Goal: Register for event/course

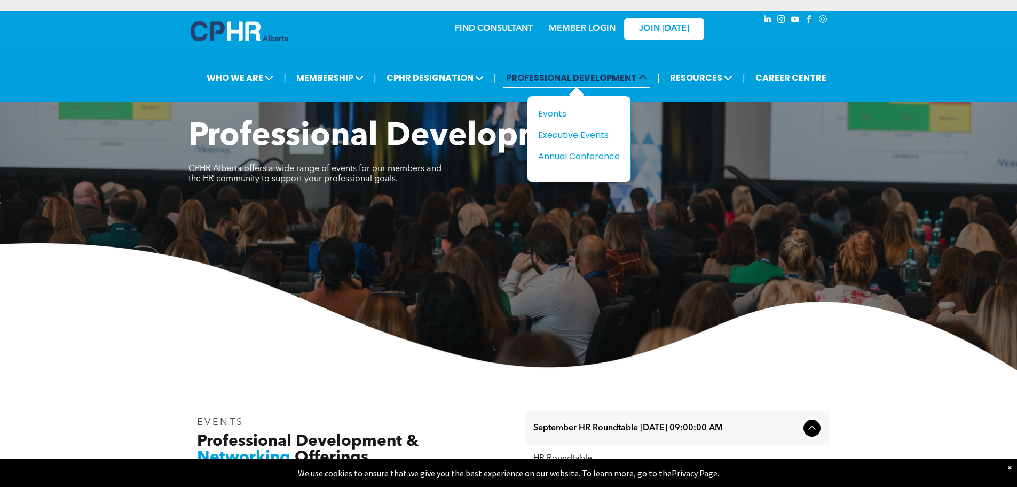
click at [583, 79] on span "PROFESSIONAL DEVELOPMENT" at bounding box center [576, 78] width 147 height 20
click at [557, 118] on div "Events" at bounding box center [575, 113] width 74 height 13
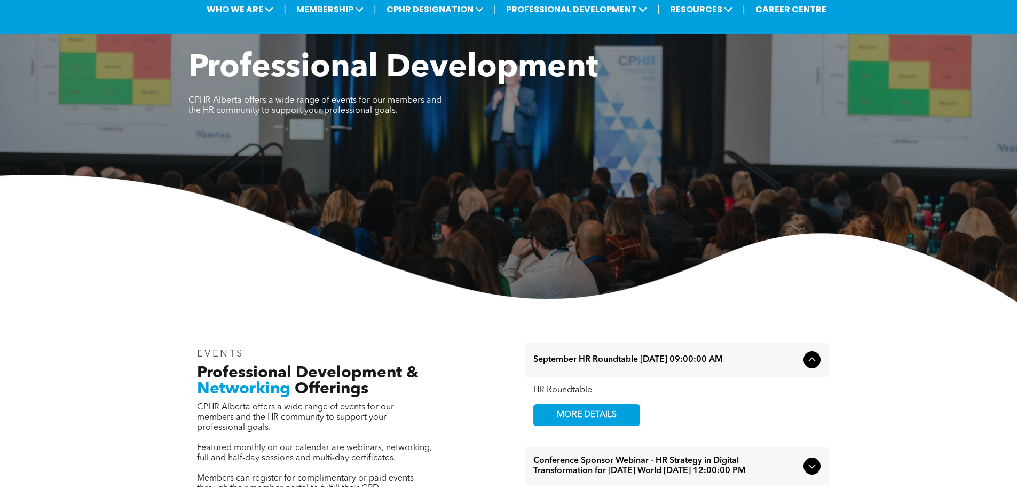
scroll to position [267, 0]
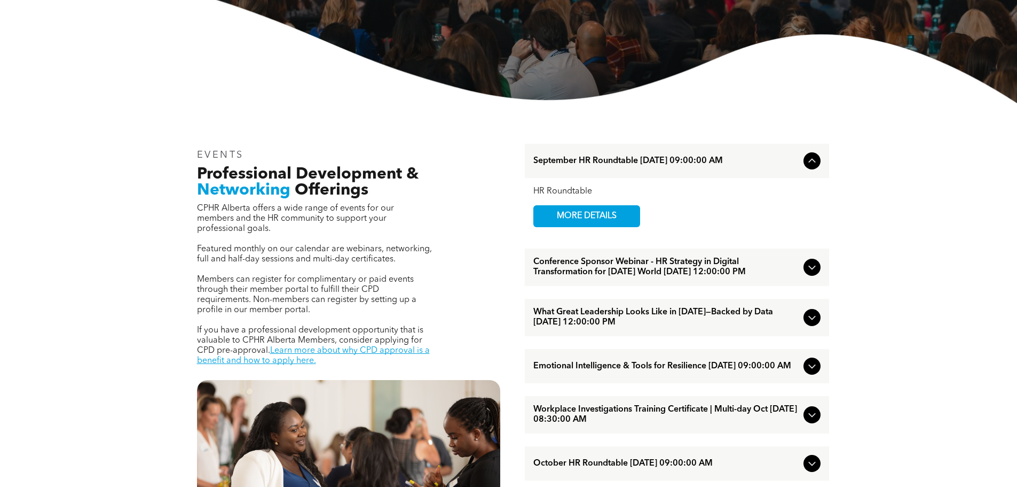
click at [810, 270] on icon at bounding box center [812, 267] width 7 height 4
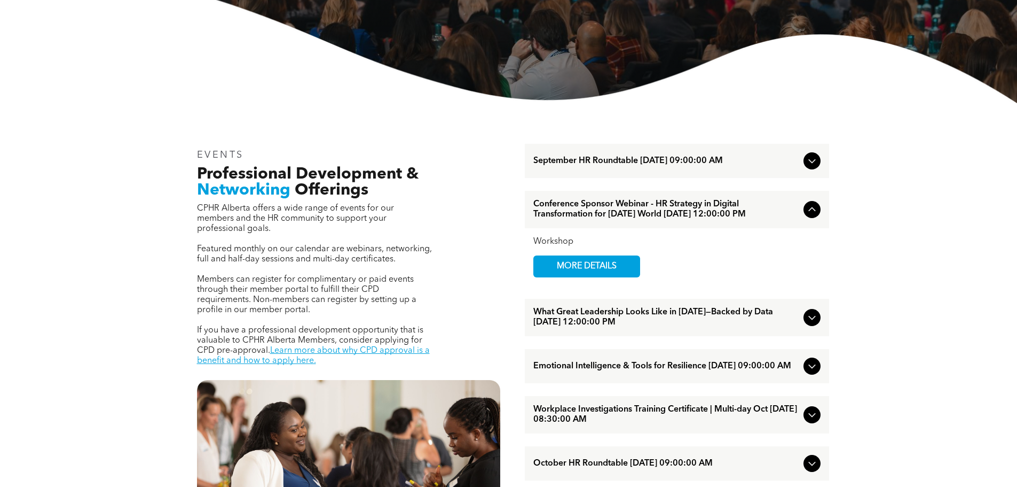
click at [808, 372] on icon at bounding box center [812, 365] width 13 height 13
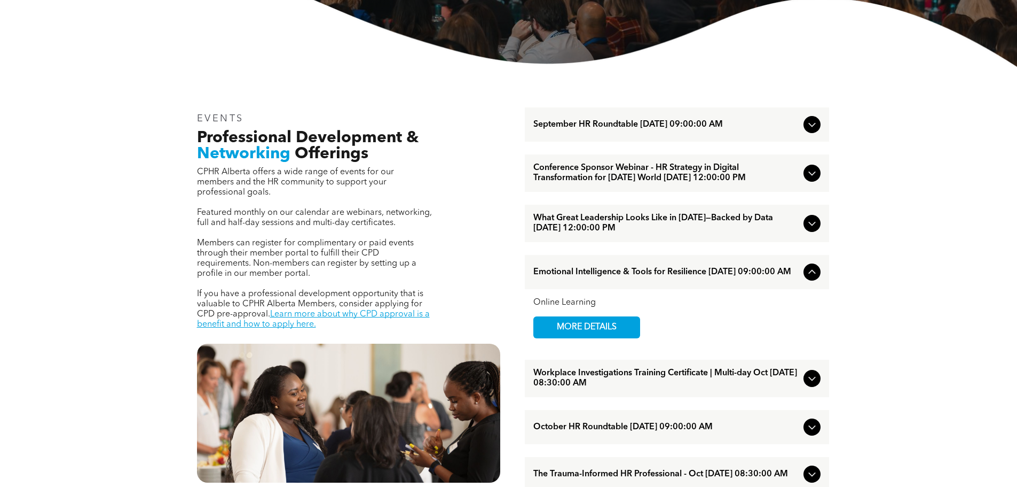
scroll to position [374, 0]
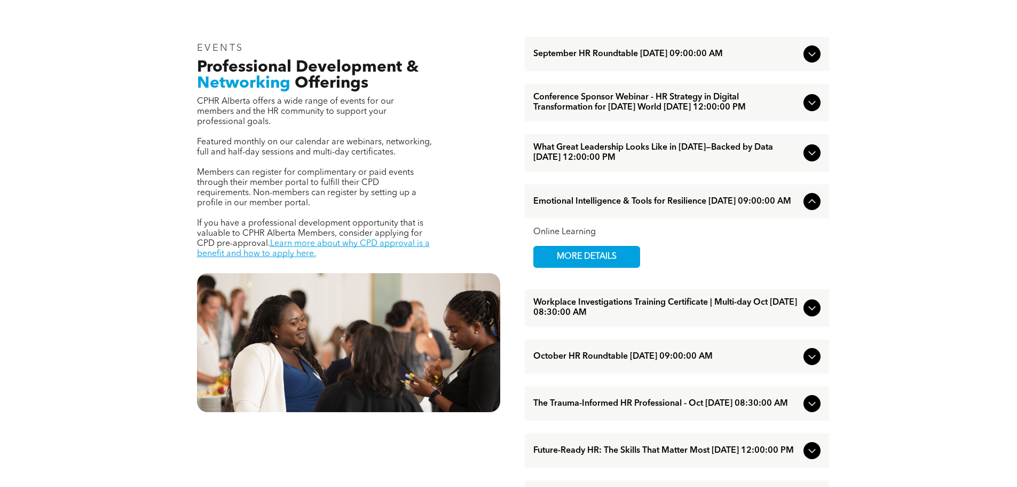
click at [810, 316] on div at bounding box center [812, 307] width 17 height 17
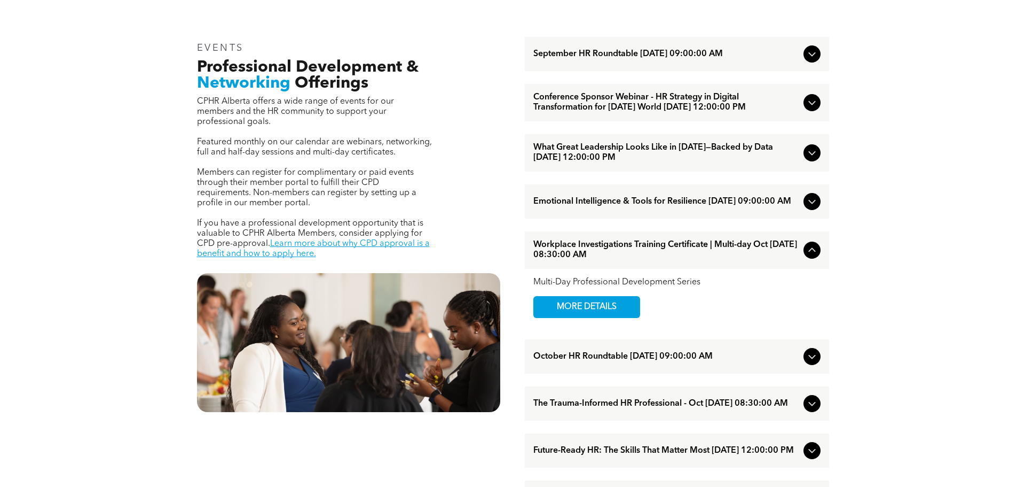
click at [812, 256] on icon at bounding box center [812, 250] width 13 height 13
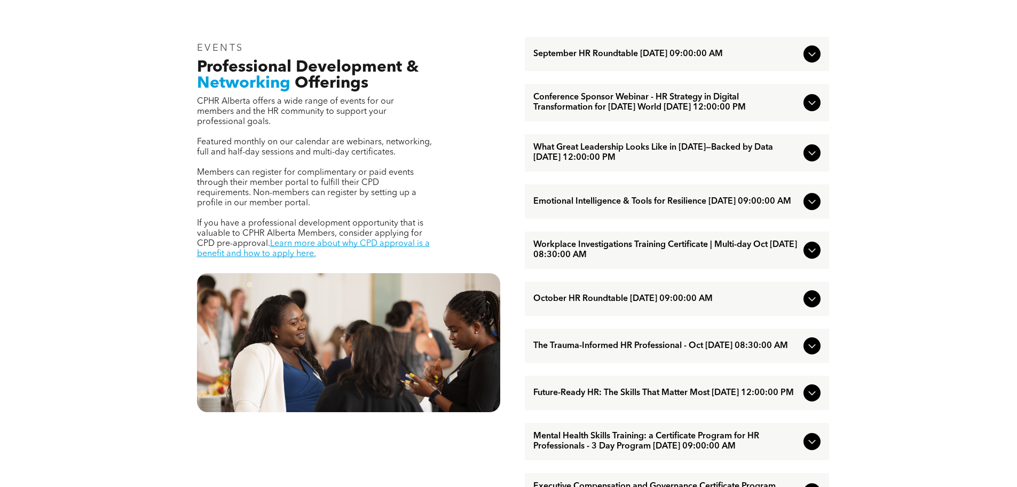
click at [818, 352] on icon at bounding box center [812, 345] width 13 height 13
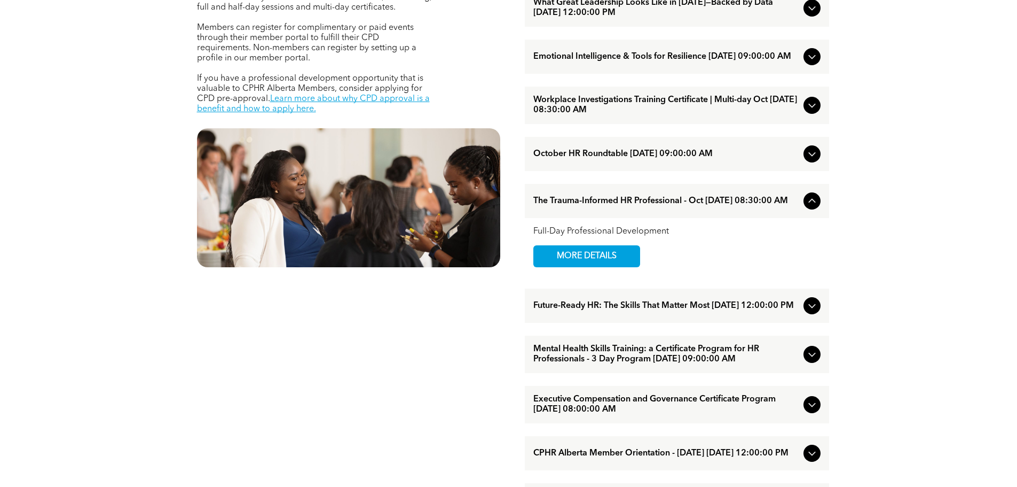
scroll to position [588, 0]
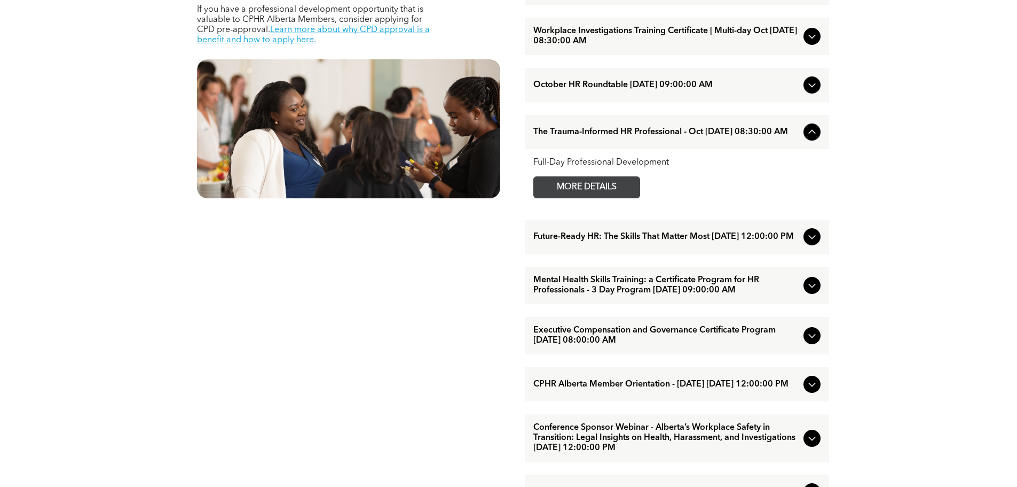
click at [604, 198] on span "MORE DETAILS" at bounding box center [587, 187] width 84 height 21
click at [812, 292] on icon at bounding box center [812, 285] width 13 height 13
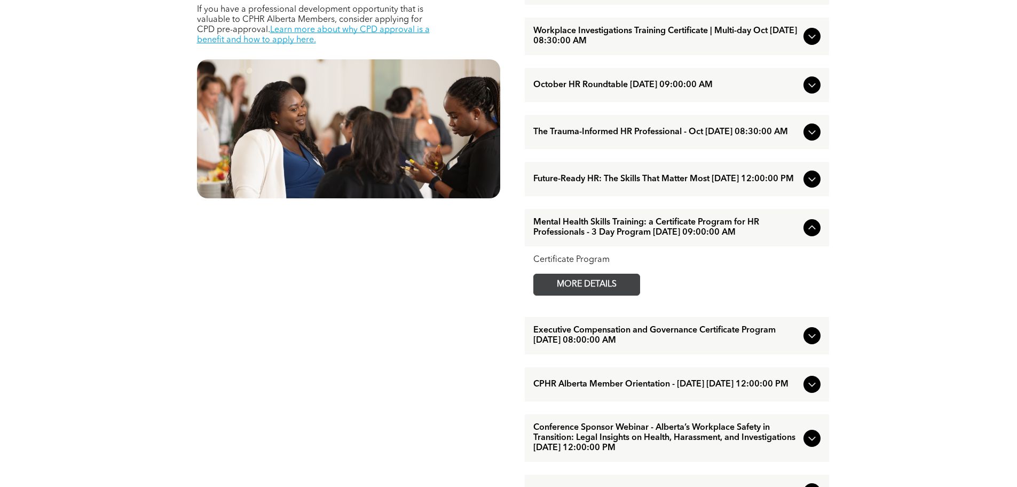
click at [623, 295] on span "MORE DETAILS" at bounding box center [587, 284] width 84 height 21
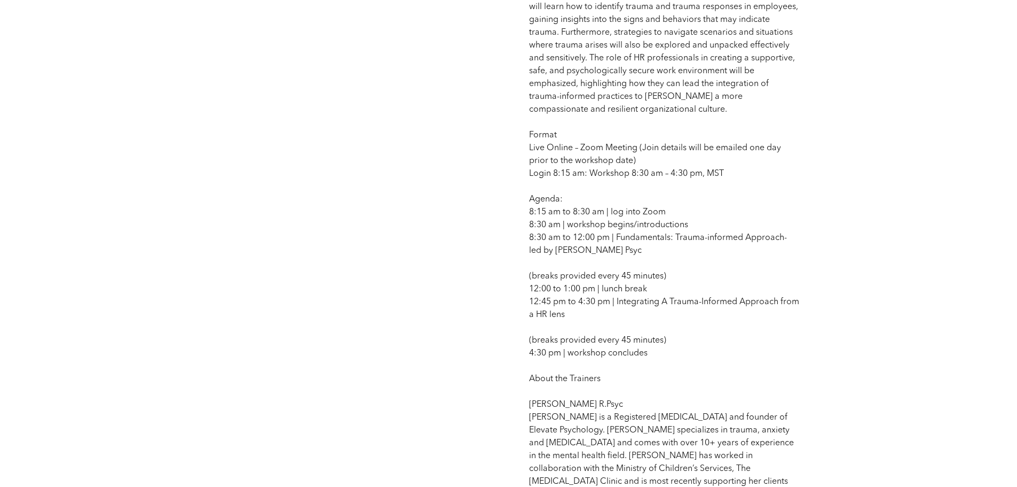
scroll to position [801, 0]
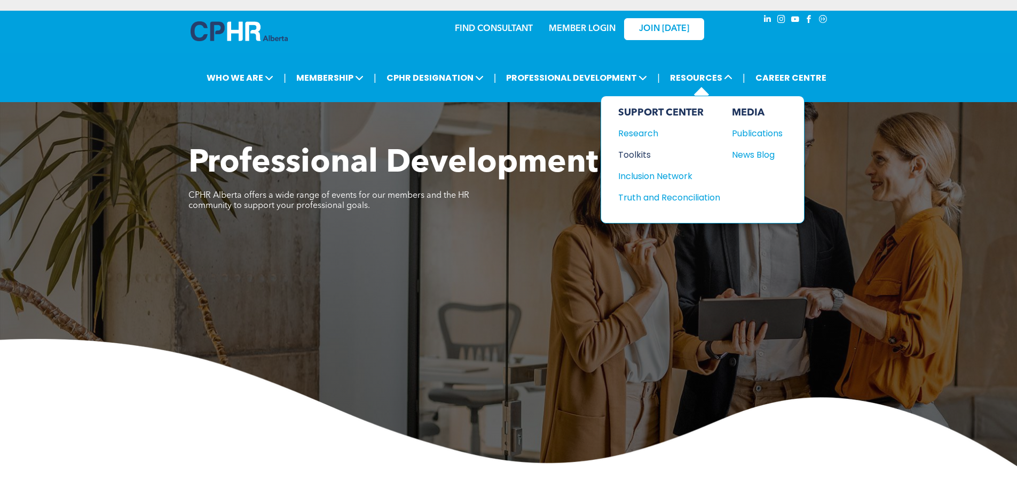
click at [652, 155] on div "Toolkits" at bounding box center [665, 154] width 92 height 13
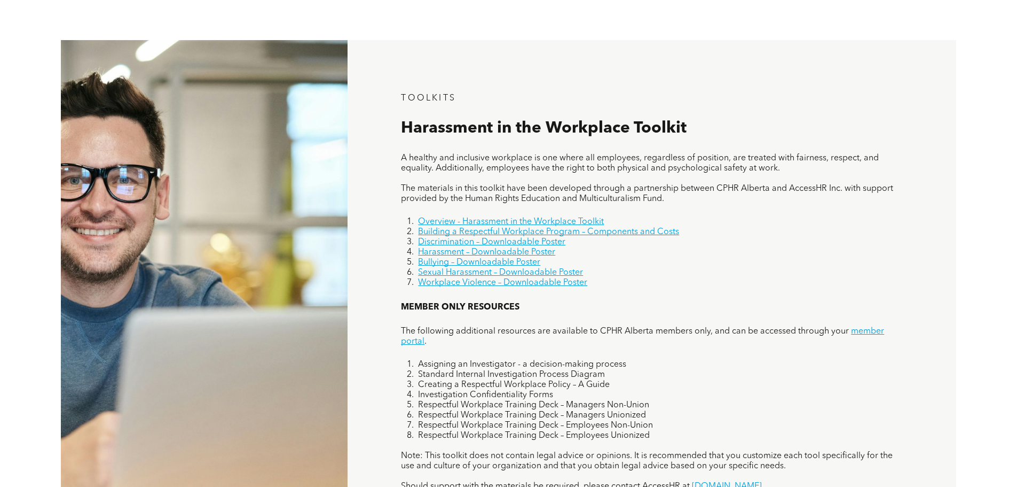
scroll to position [748, 0]
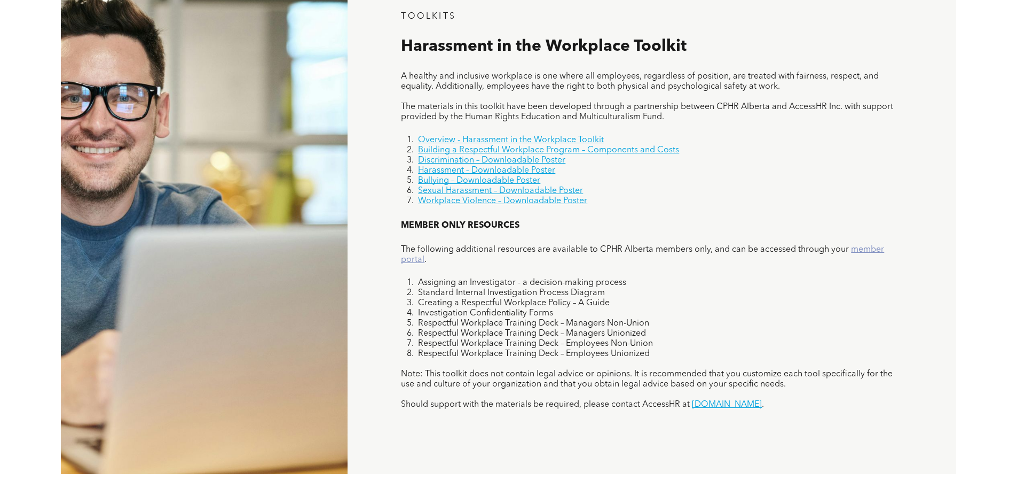
click at [881, 253] on link "member portal" at bounding box center [642, 254] width 483 height 19
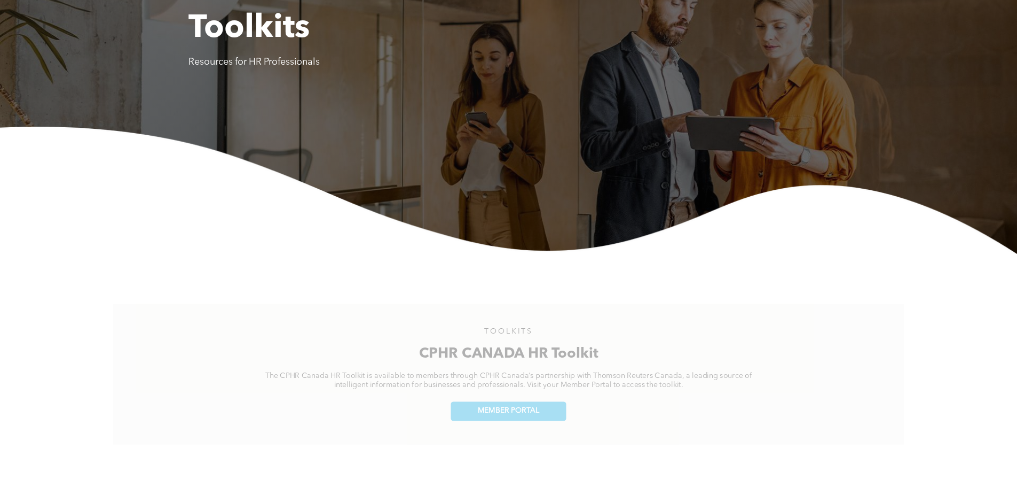
scroll to position [0, 0]
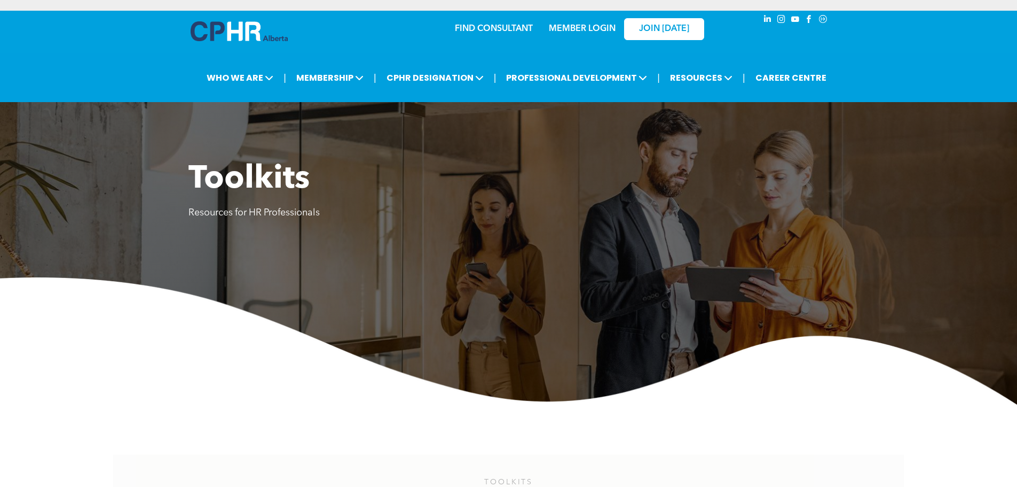
click at [569, 30] on link "MEMBER LOGIN" at bounding box center [582, 29] width 67 height 9
